Goal: Book appointment/travel/reservation

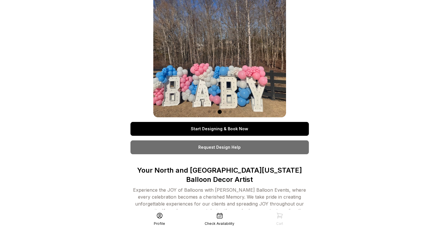
scroll to position [29, 0]
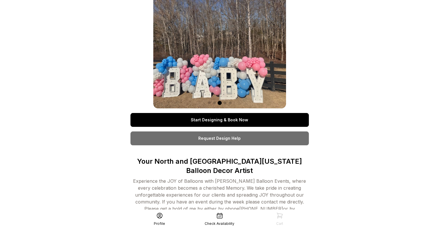
click at [231, 139] on link "Request Design Help" at bounding box center [219, 139] width 178 height 14
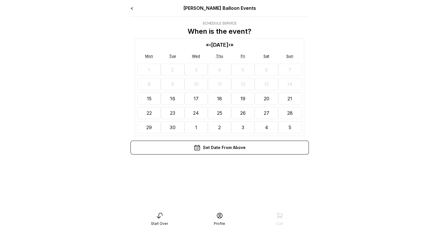
click at [270, 95] on button "20" at bounding box center [266, 99] width 23 height 12
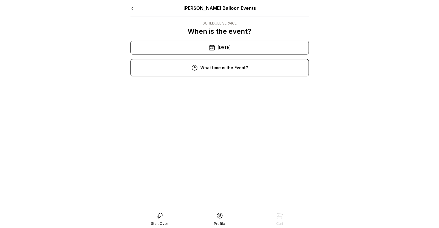
click at [231, 182] on div "3:00 pm" at bounding box center [219, 180] width 169 height 14
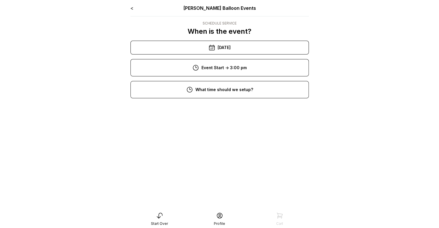
click at [227, 165] on div "11:00 am" at bounding box center [219, 165] width 169 height 14
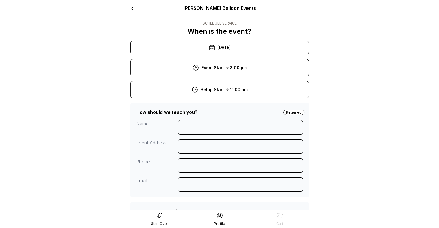
click at [135, 9] on div "< [PERSON_NAME] Balloon Events" at bounding box center [219, 8] width 178 height 7
click at [131, 9] on link "<" at bounding box center [131, 8] width 3 height 6
